Goal: Information Seeking & Learning: Check status

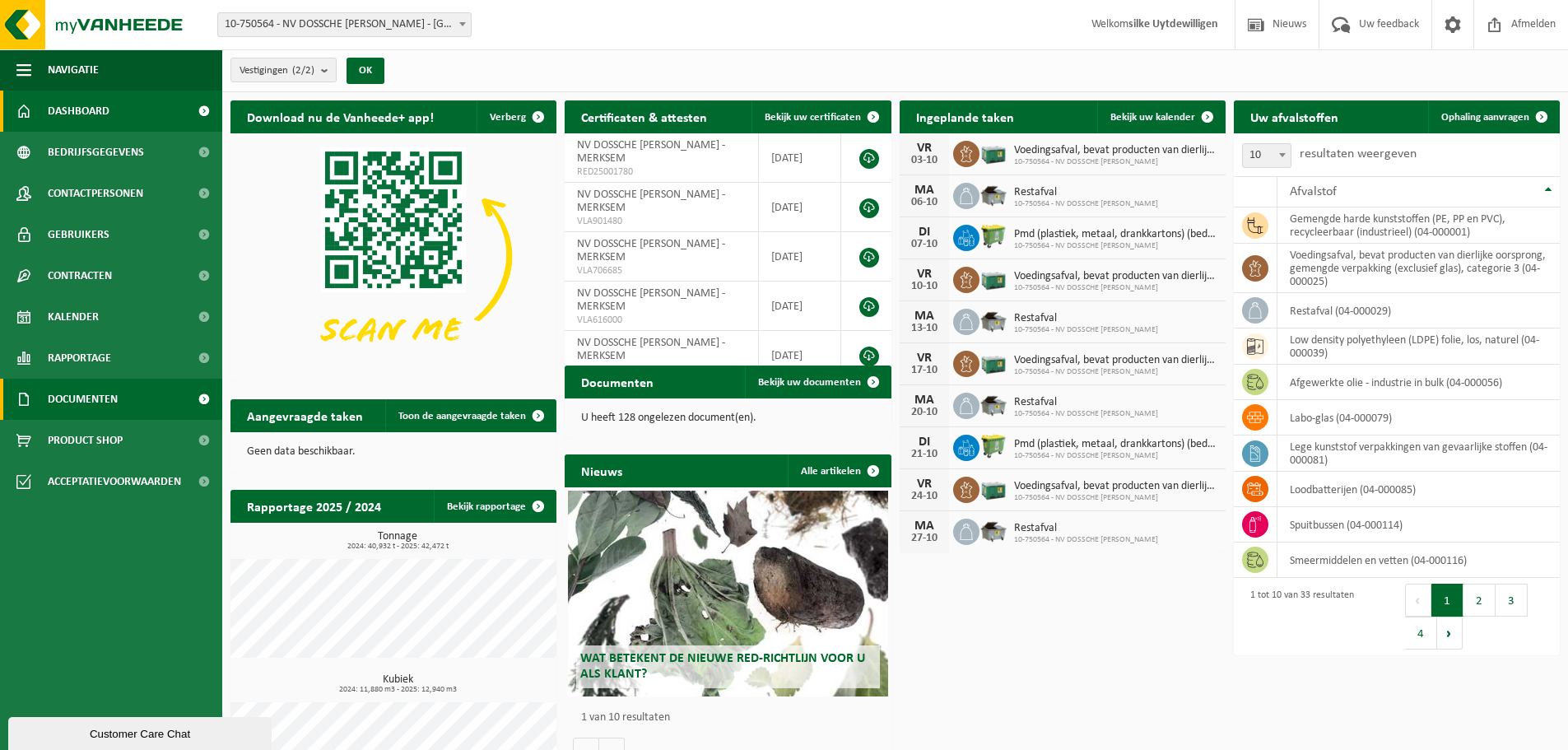
click at [64, 402] on span "Documenten" at bounding box center [83, 399] width 70 height 41
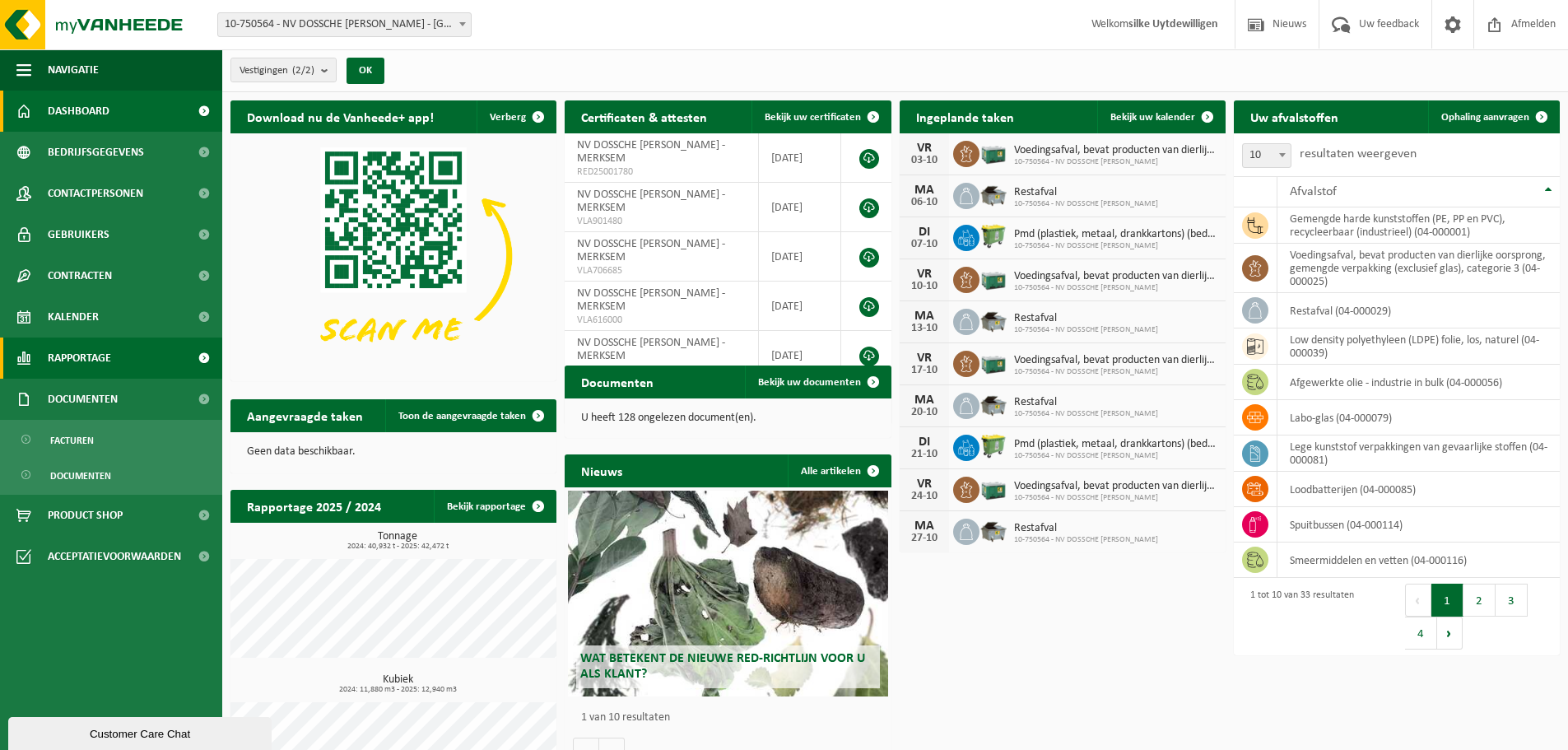
click at [80, 372] on span "Rapportage" at bounding box center [80, 358] width 64 height 41
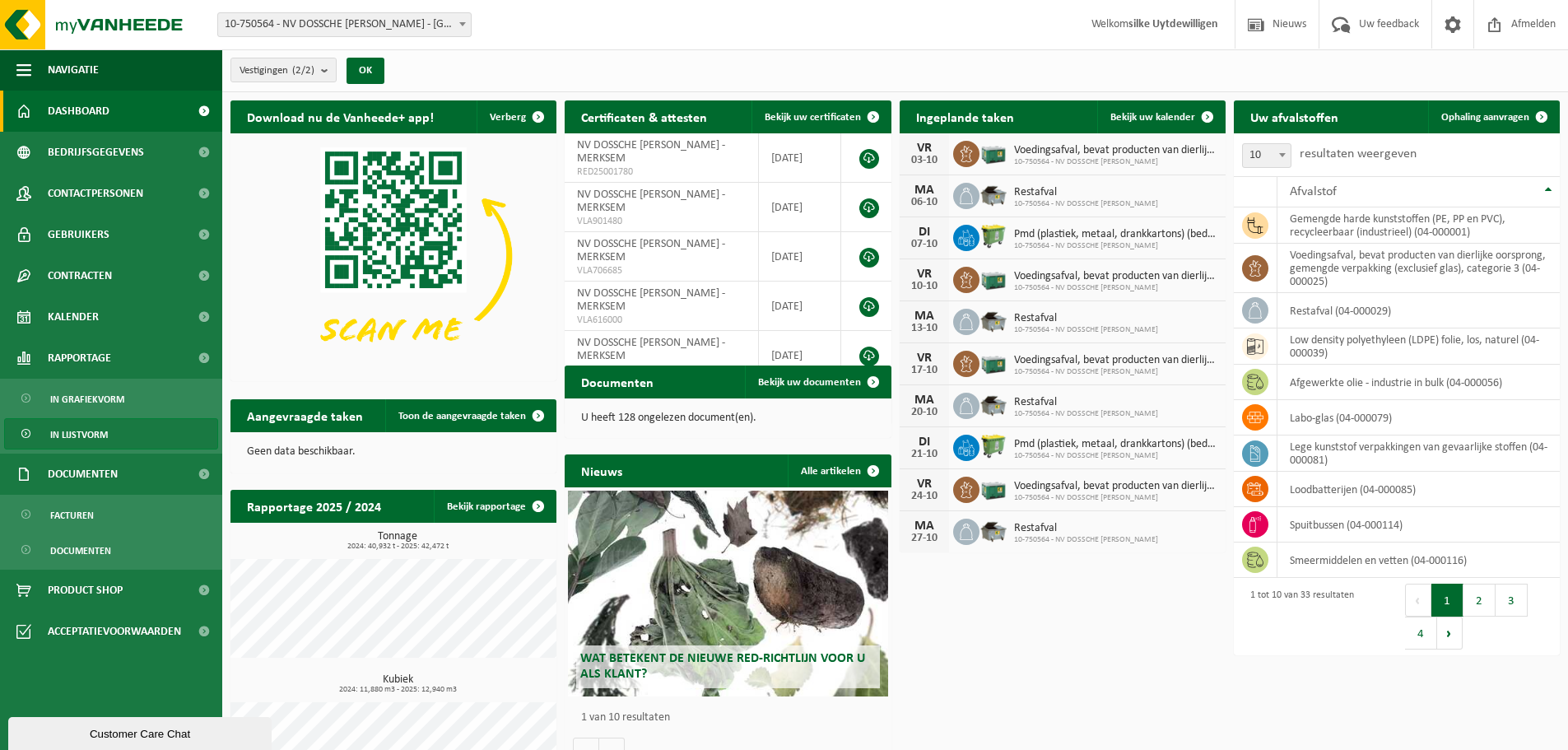
click at [83, 430] on span "In lijstvorm" at bounding box center [79, 434] width 58 height 31
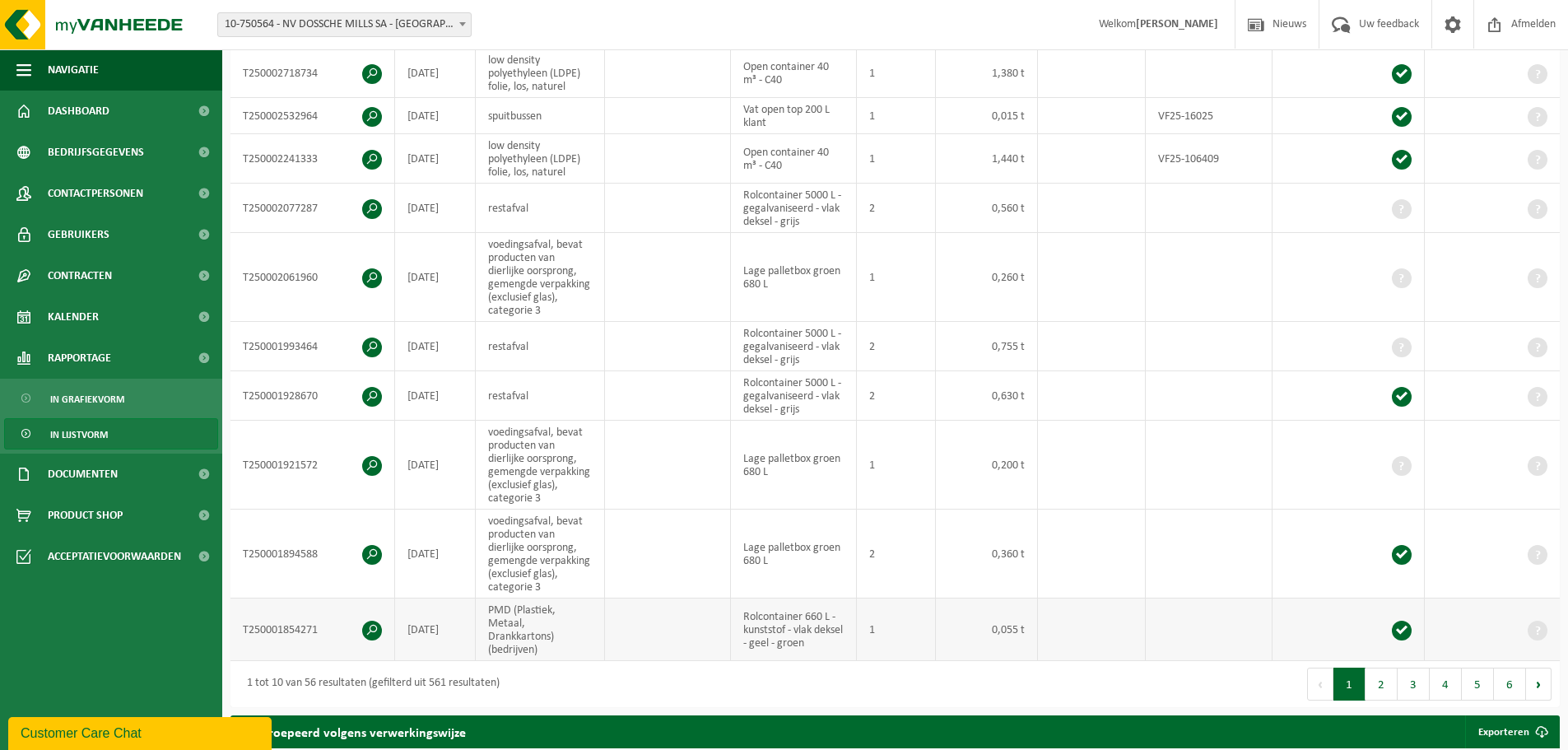
scroll to position [412, 0]
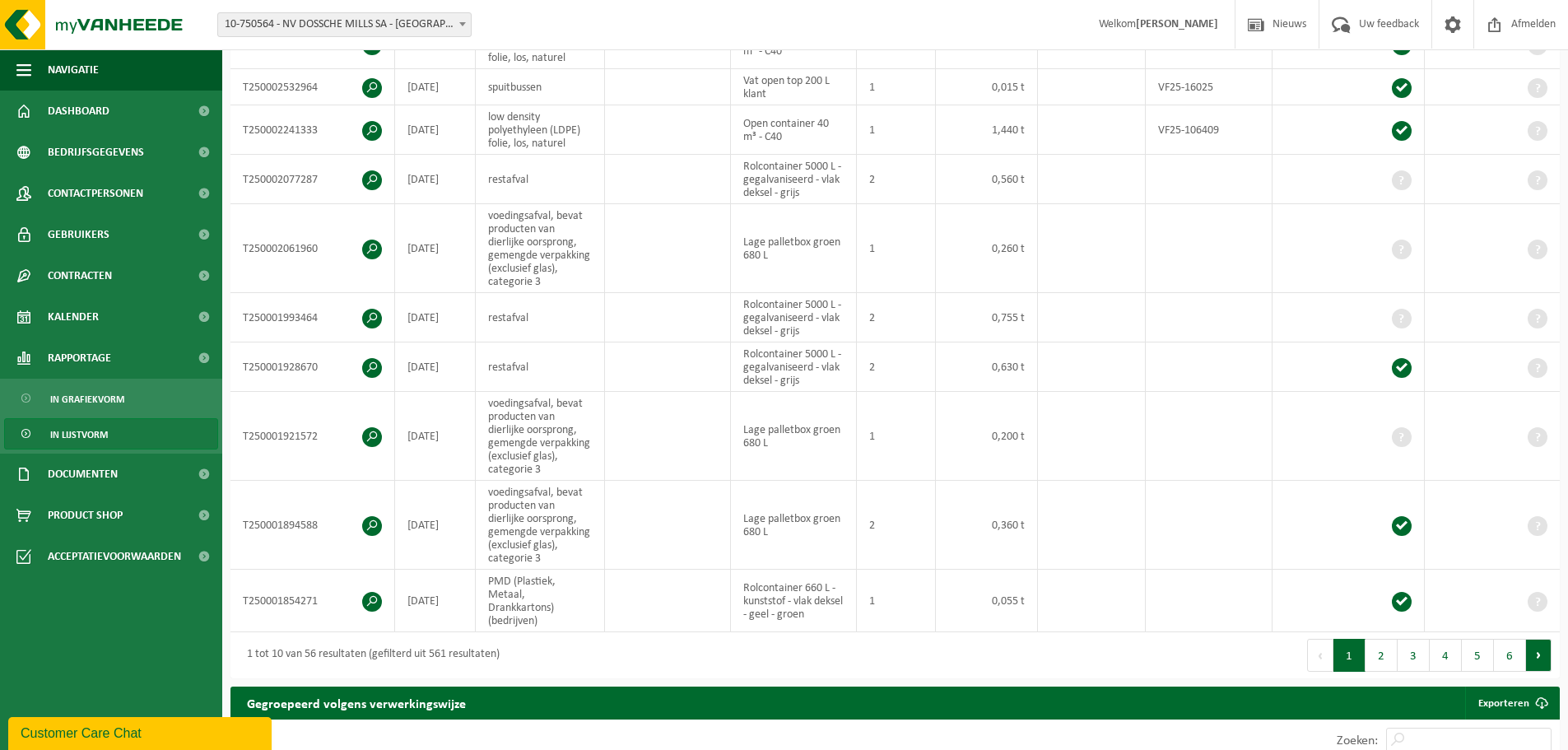
click at [1532, 644] on button "Volgende" at bounding box center [1538, 656] width 25 height 33
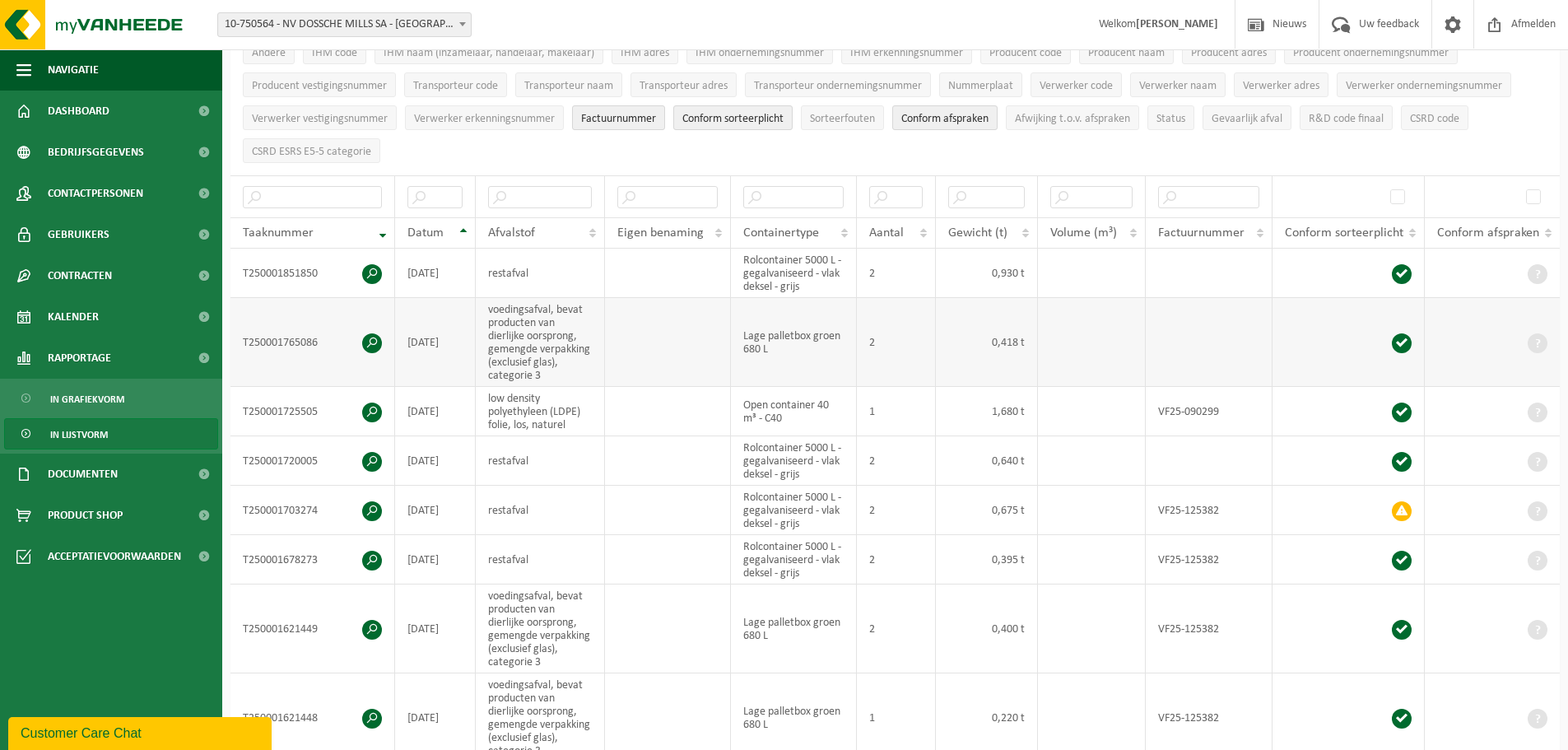
scroll to position [253, 0]
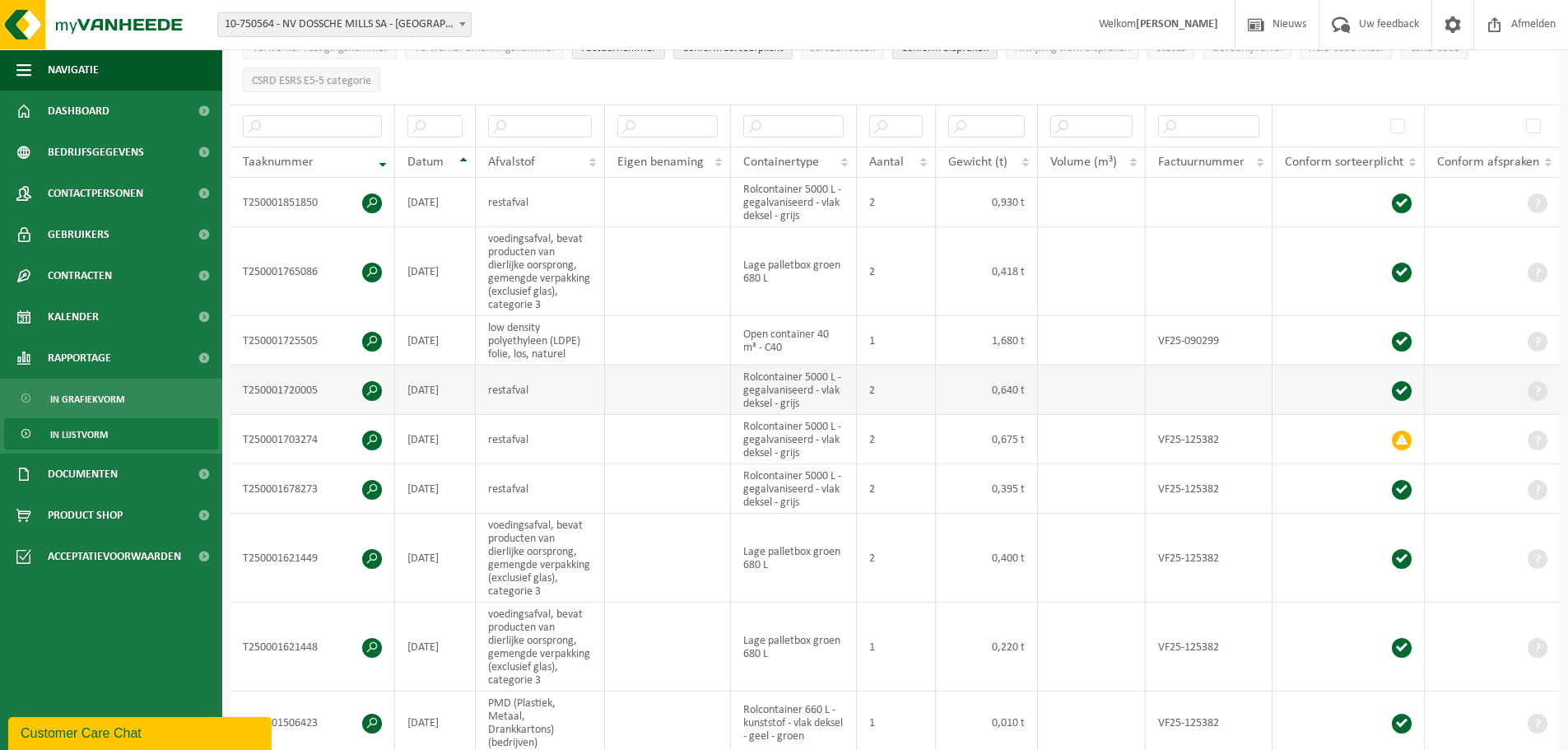
click at [429, 397] on td "[DATE]" at bounding box center [435, 390] width 80 height 49
click at [621, 348] on td at bounding box center [668, 341] width 126 height 49
click at [565, 330] on td "low density polyethyleen (LDPE) folie, los, naturel" at bounding box center [540, 341] width 130 height 49
click at [376, 334] on span at bounding box center [371, 341] width 20 height 20
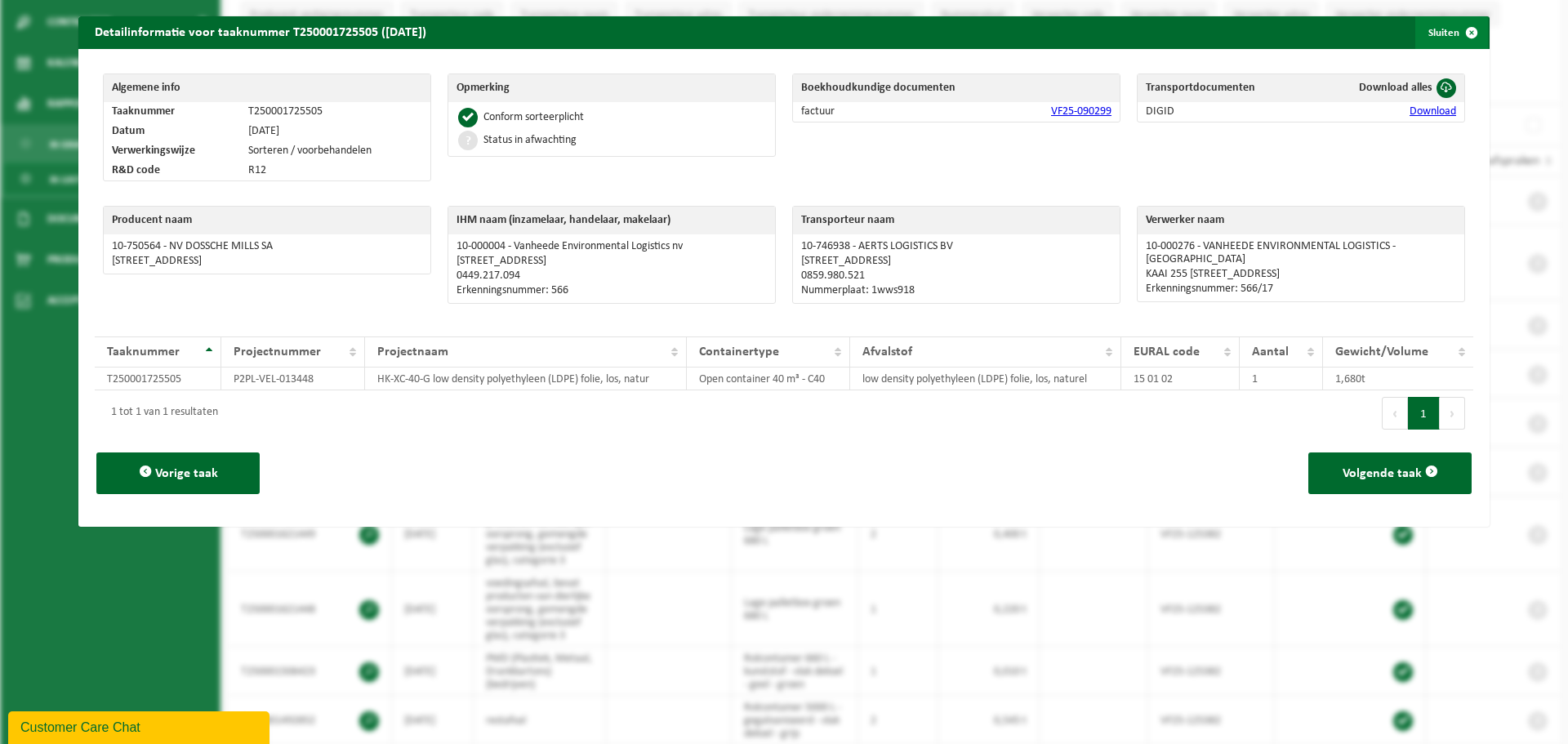
click at [1455, 37] on span "button" at bounding box center [1472, 33] width 33 height 33
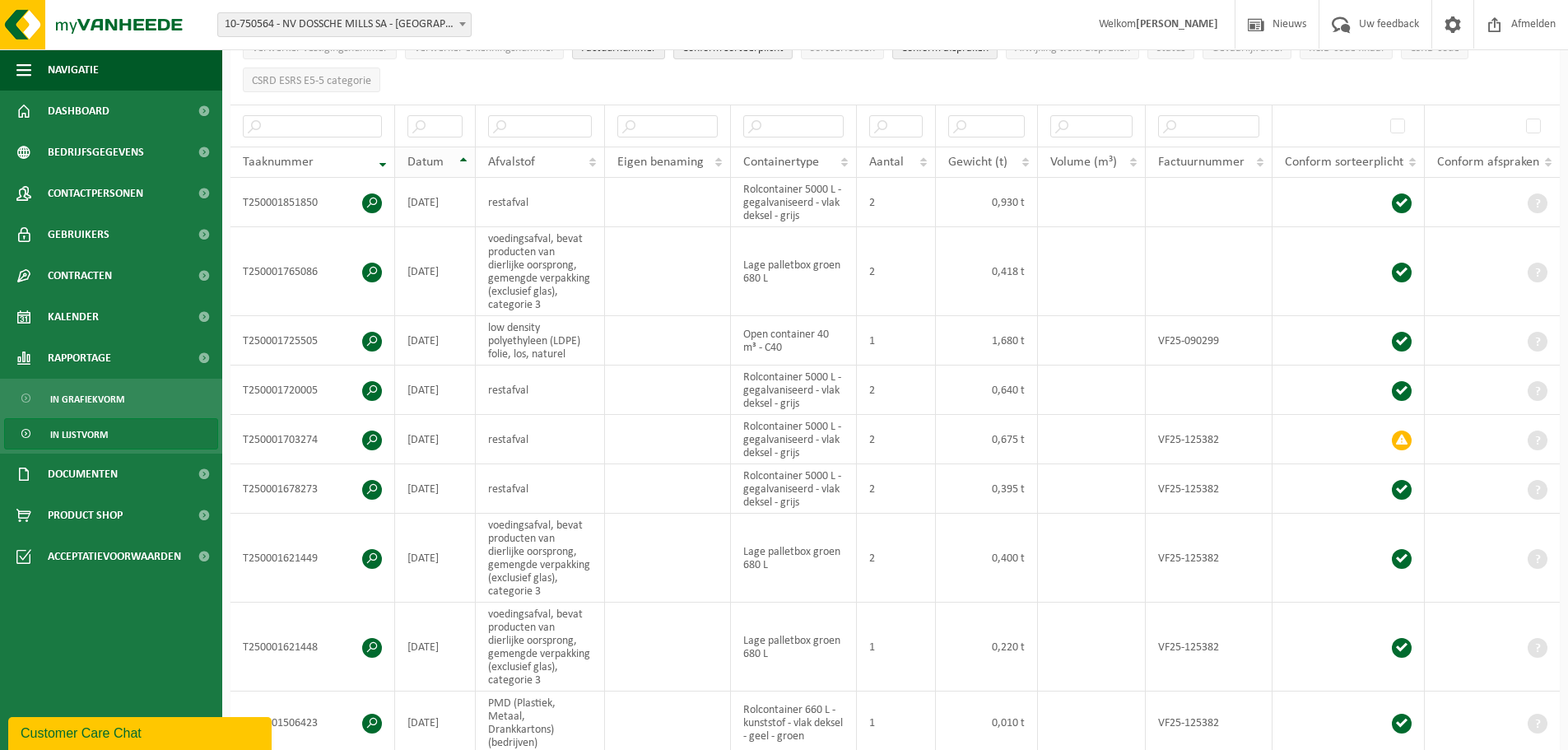
click at [451, 156] on div "Datum" at bounding box center [431, 162] width 47 height 13
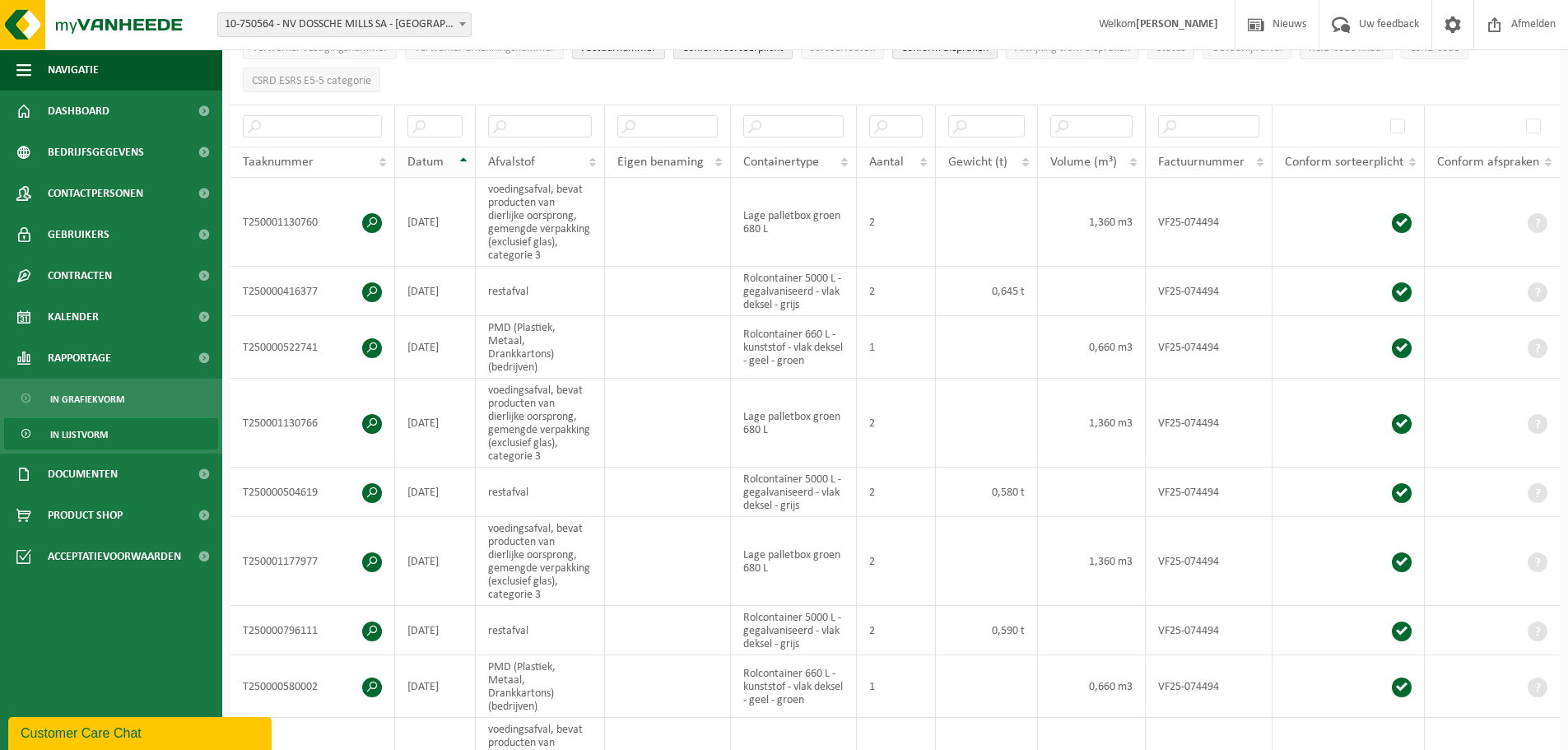
click at [457, 159] on th "Datum" at bounding box center [435, 163] width 80 height 31
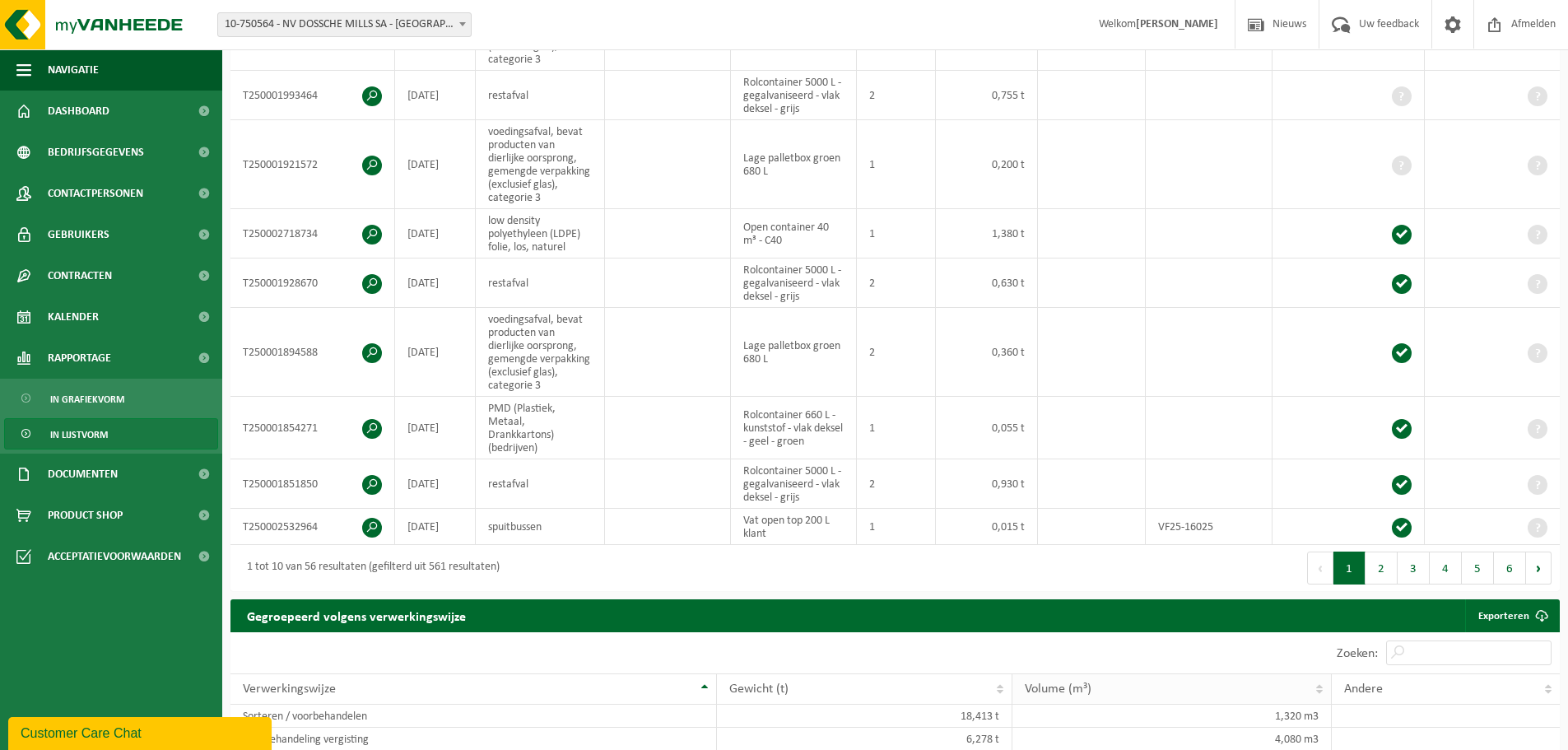
scroll to position [500, 0]
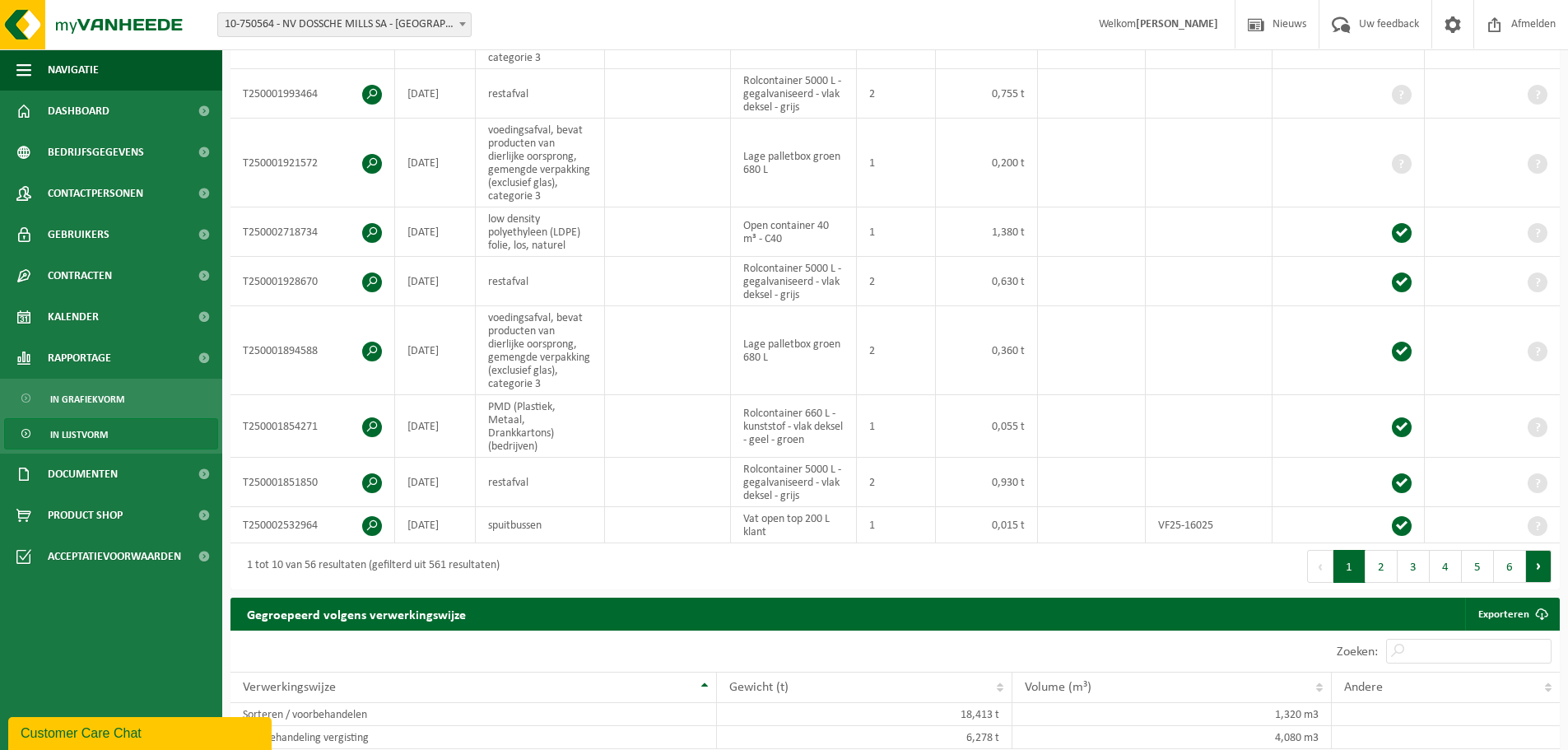
click at [1537, 552] on button "Volgende" at bounding box center [1538, 566] width 25 height 33
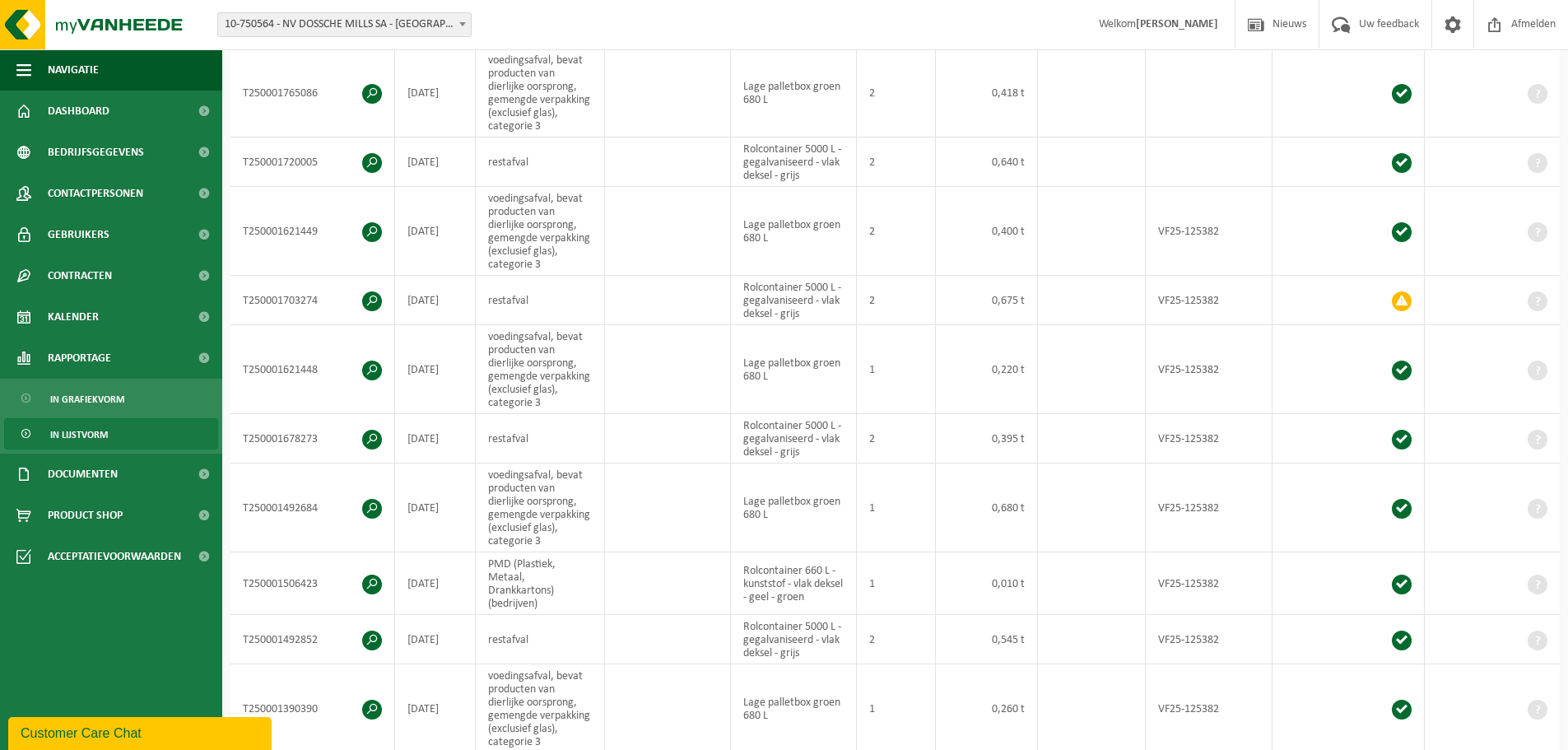
scroll to position [628, 0]
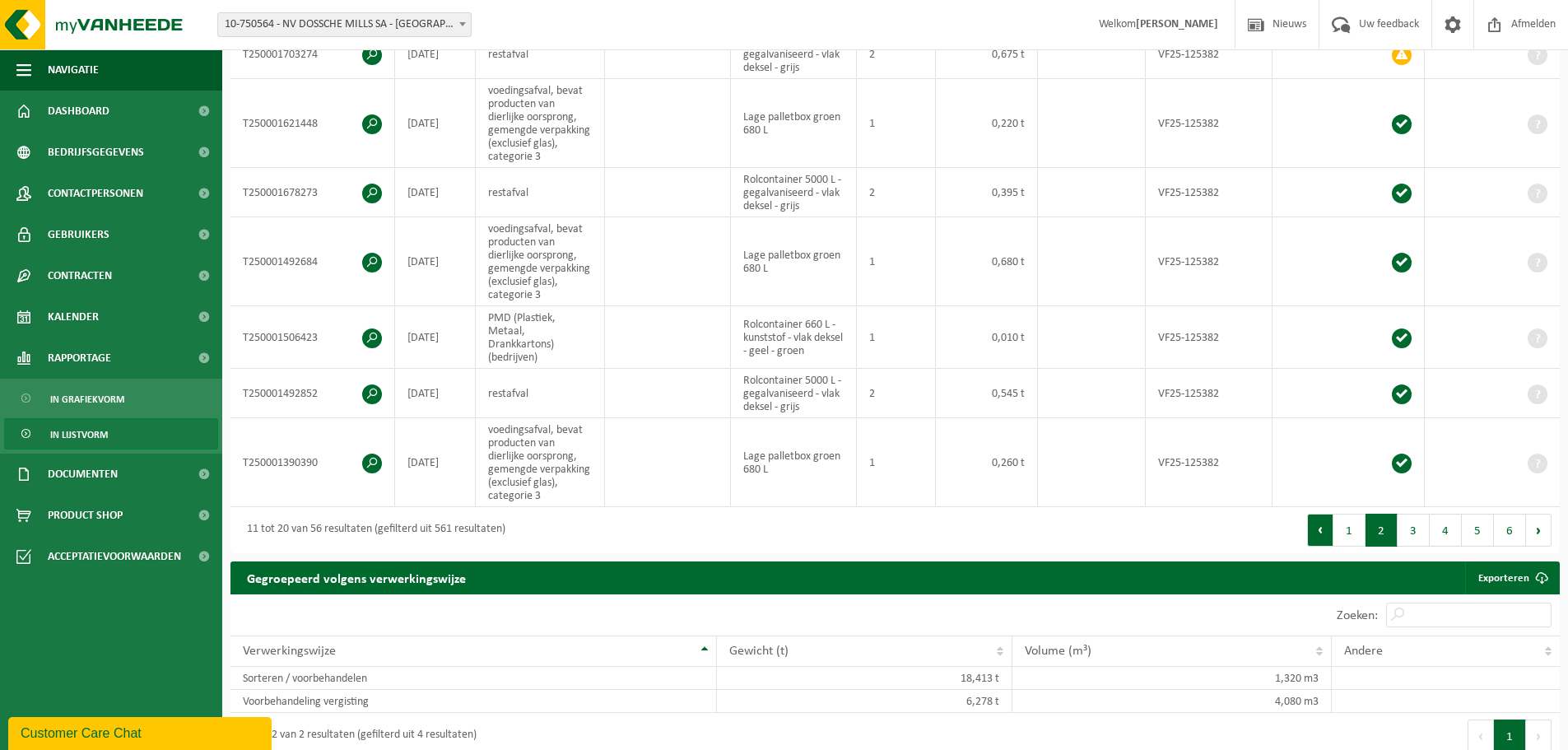
click at [1316, 516] on button "Vorige" at bounding box center [1320, 531] width 26 height 33
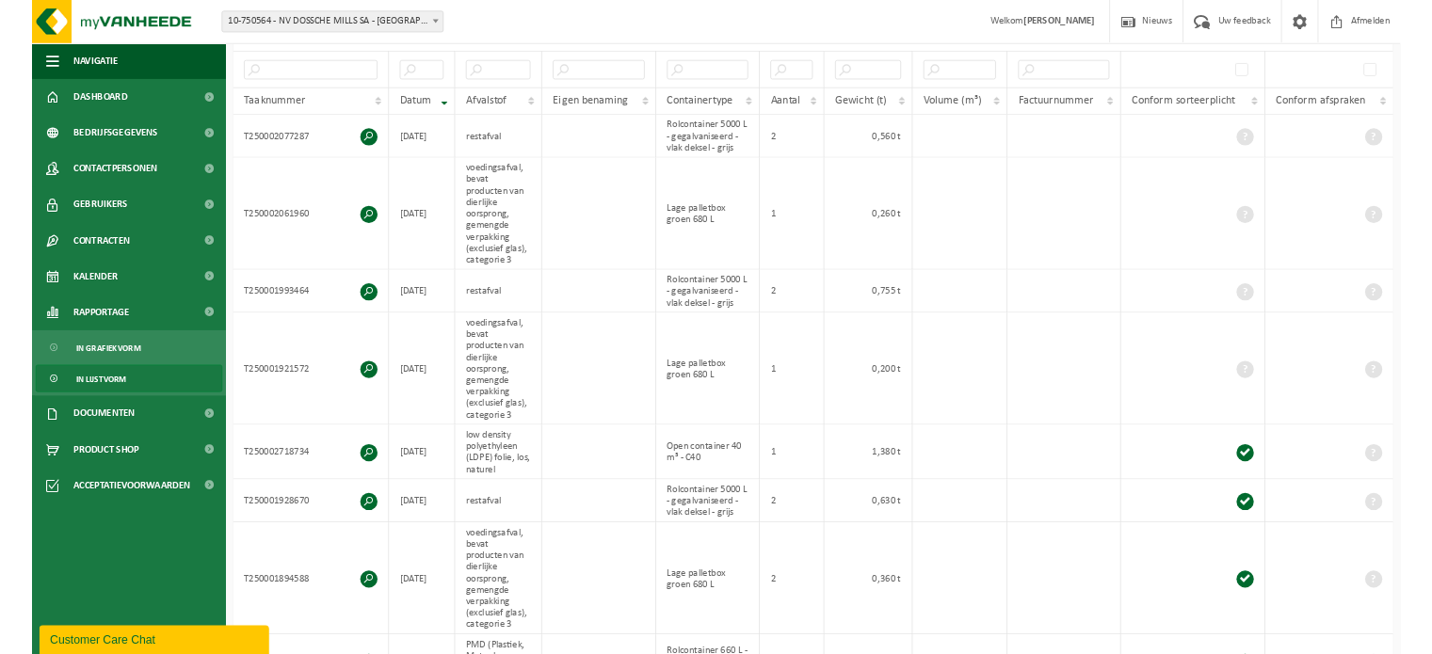
scroll to position [1209, 0]
